Goal: Transaction & Acquisition: Purchase product/service

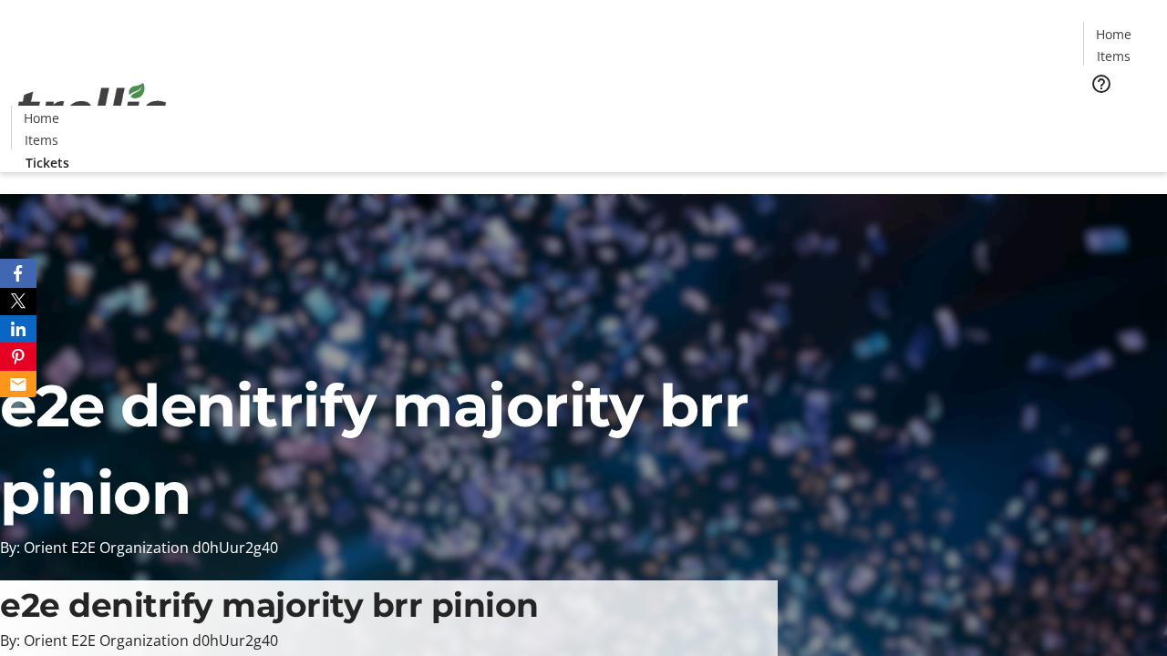
click at [1097, 106] on span "Tickets" at bounding box center [1119, 115] width 44 height 19
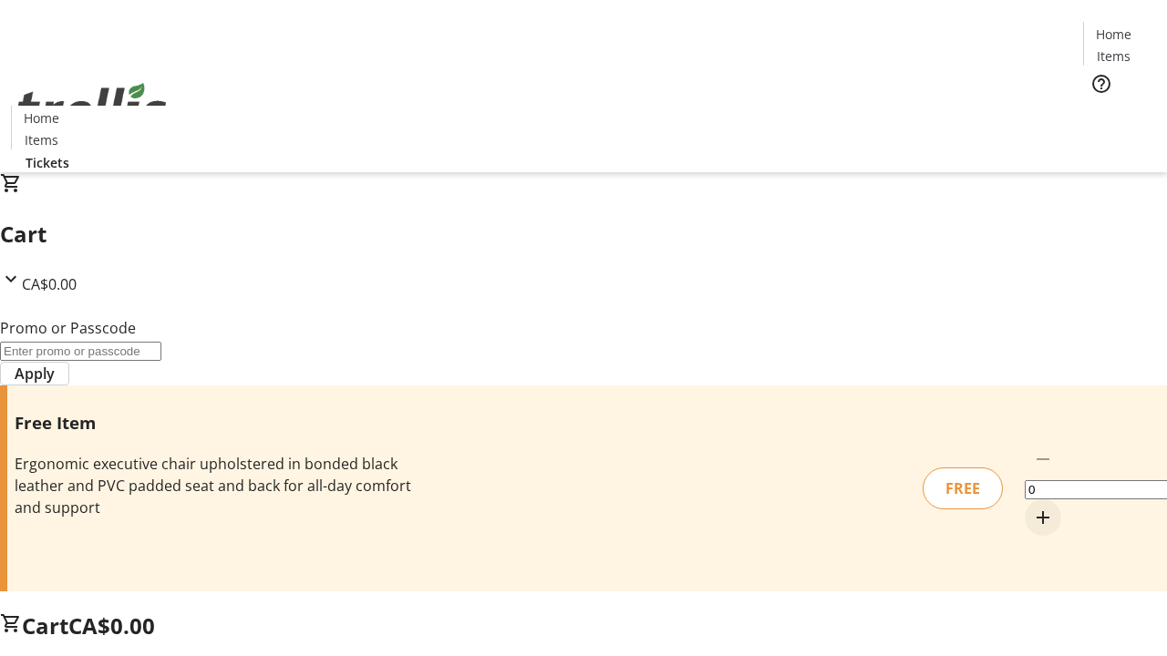
click at [1032, 507] on mat-icon "Increment by one" at bounding box center [1043, 518] width 22 height 22
type input "1"
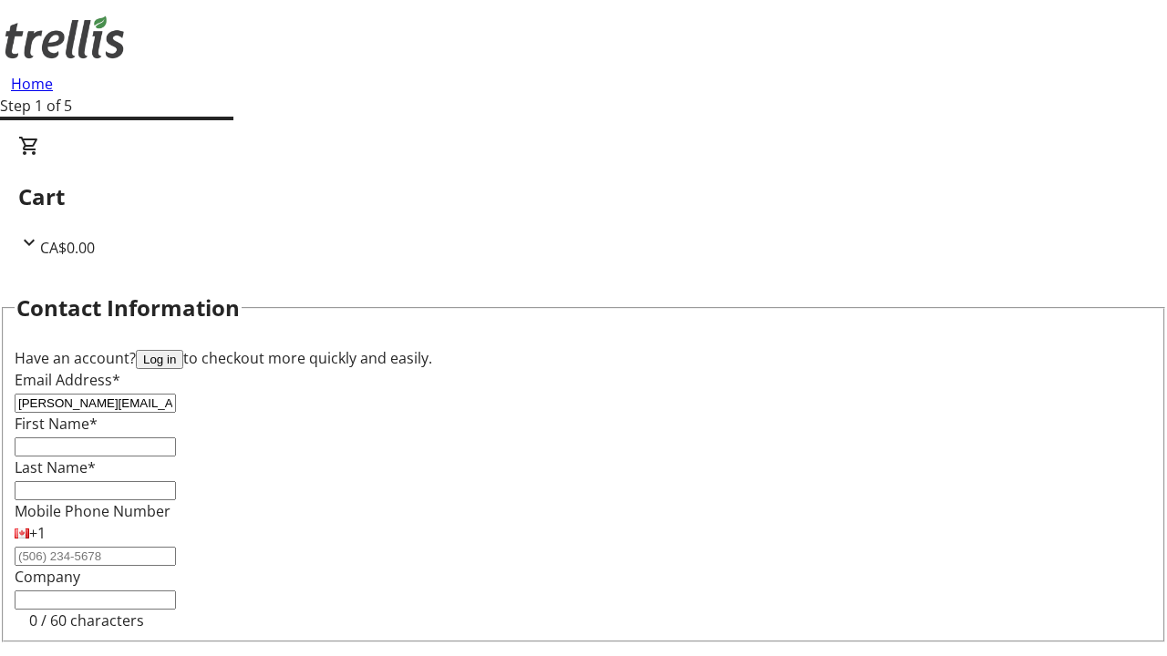
type input "[PERSON_NAME][EMAIL_ADDRESS][DOMAIN_NAME]"
type input "[PERSON_NAME]"
